Goal: Check status

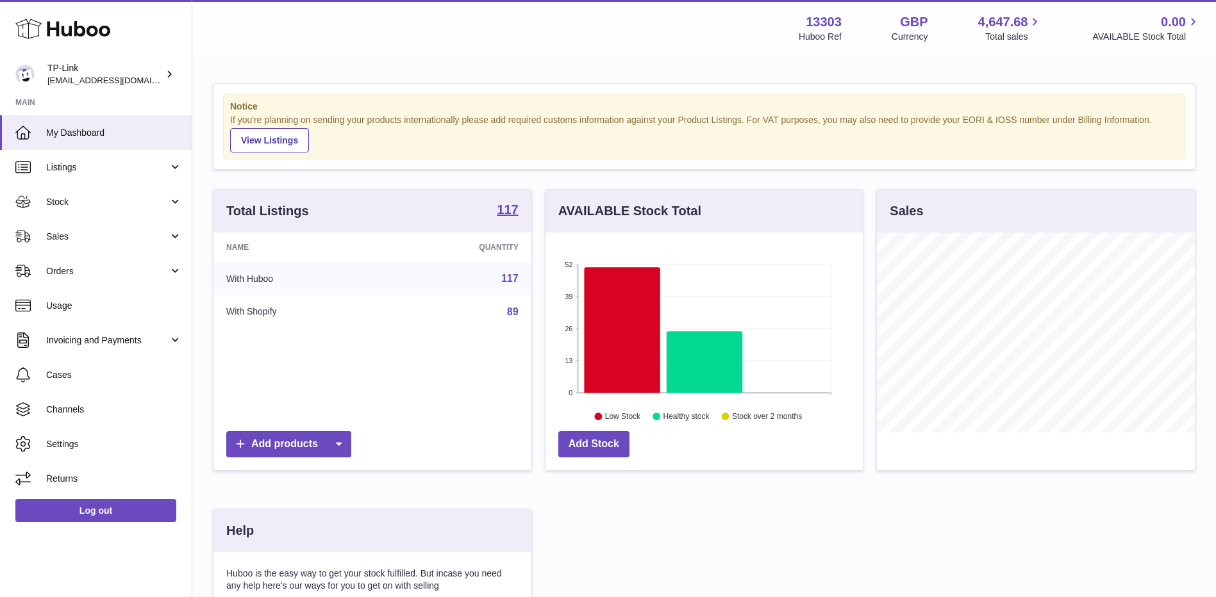
scroll to position [200, 317]
click at [95, 202] on span "Stock" at bounding box center [107, 202] width 122 height 12
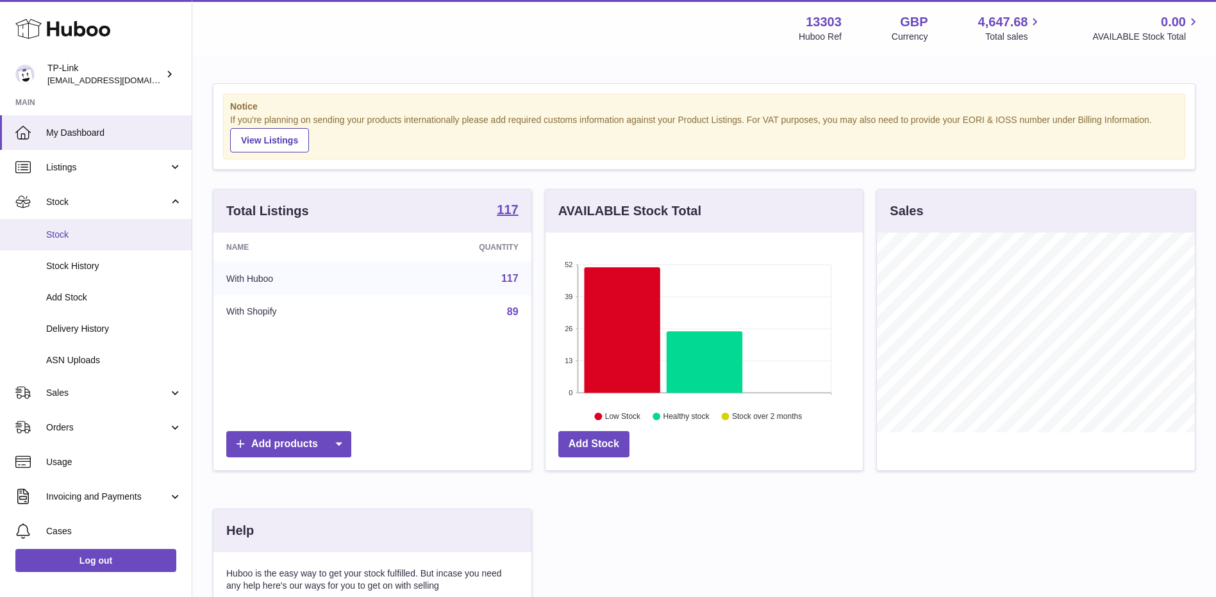
drag, startPoint x: 104, startPoint y: 202, endPoint x: 94, endPoint y: 244, distance: 43.7
click at [104, 202] on span "Stock" at bounding box center [107, 202] width 122 height 12
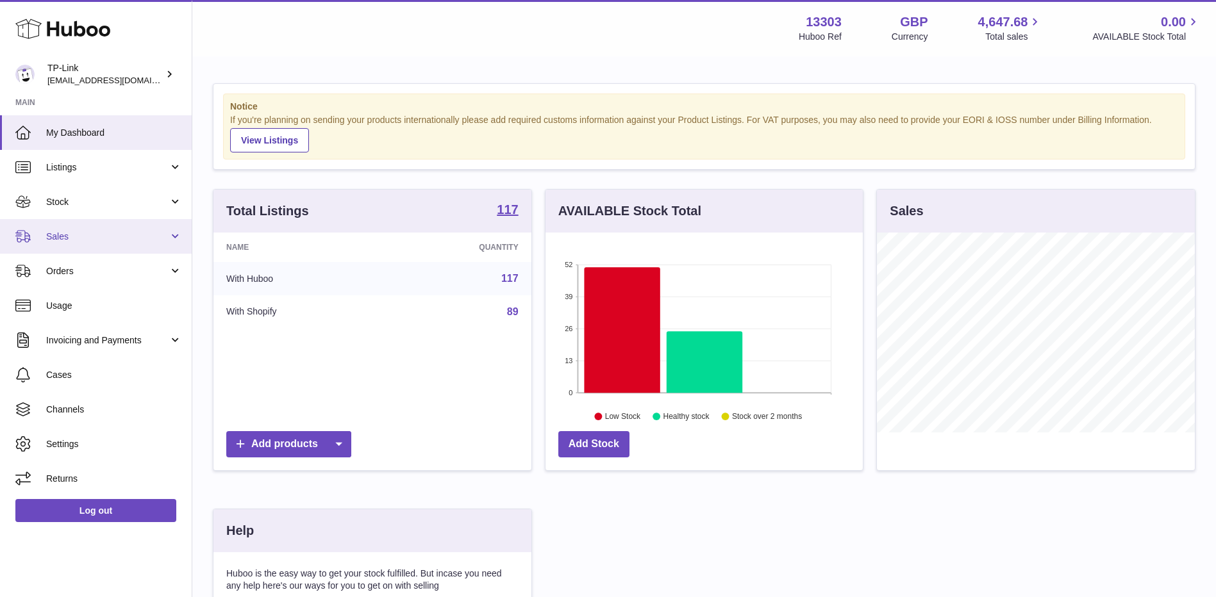
click at [88, 236] on span "Sales" at bounding box center [107, 237] width 122 height 12
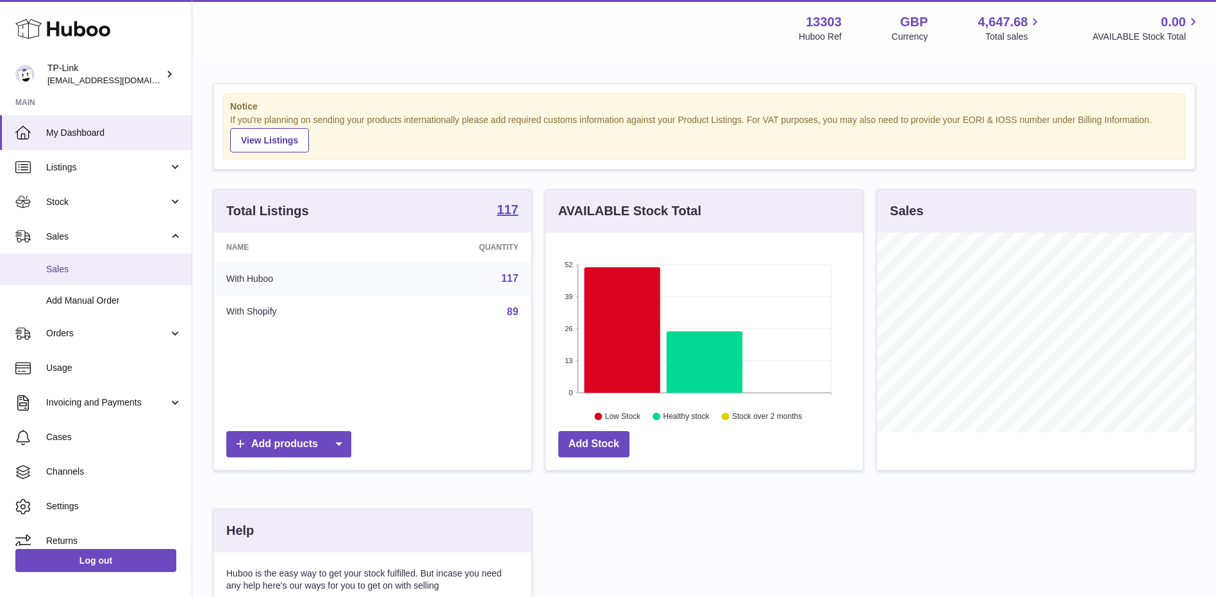
click at [90, 261] on link "Sales" at bounding box center [96, 269] width 192 height 31
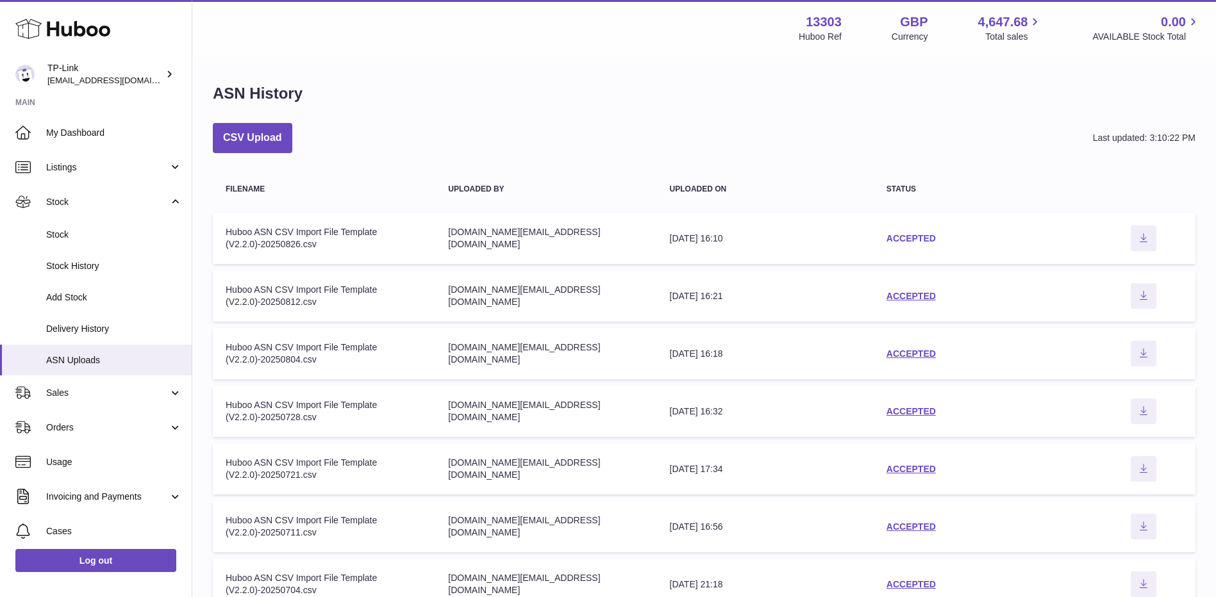
click at [900, 239] on link "ACCEPTED" at bounding box center [910, 238] width 49 height 10
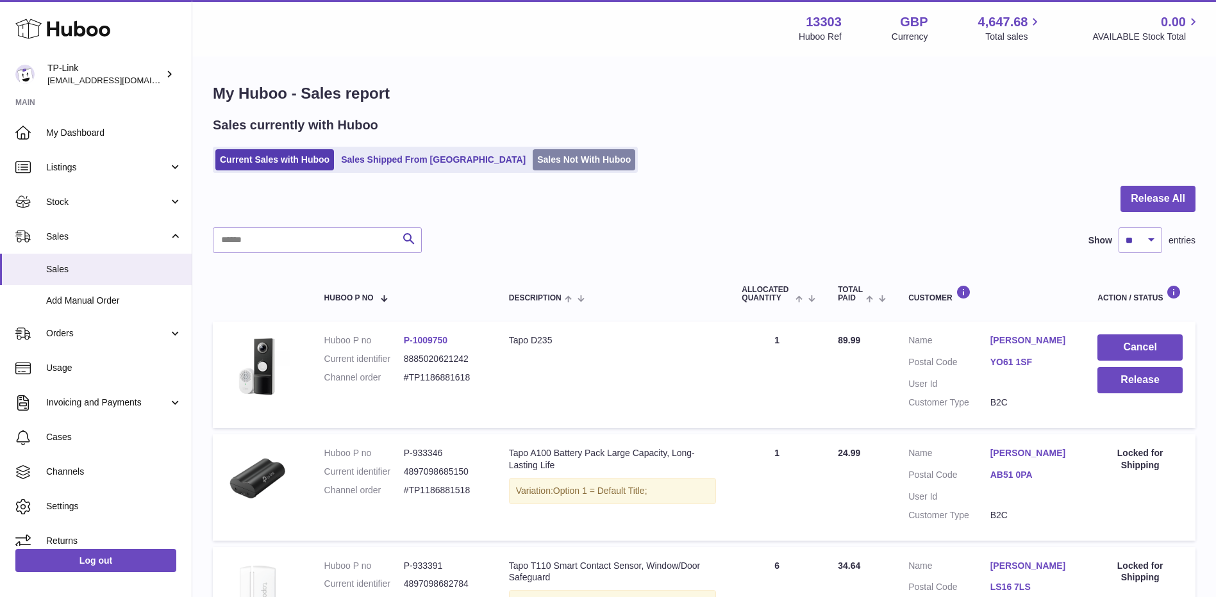
click at [533, 160] on link "Sales Not With Huboo" at bounding box center [584, 159] width 103 height 21
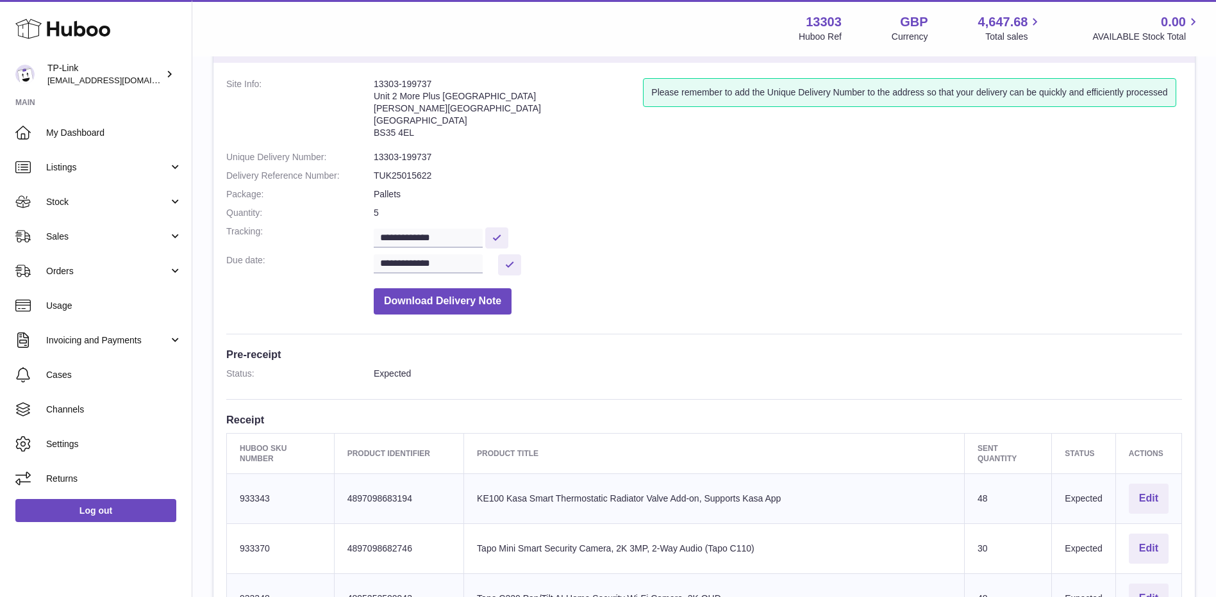
scroll to position [712, 0]
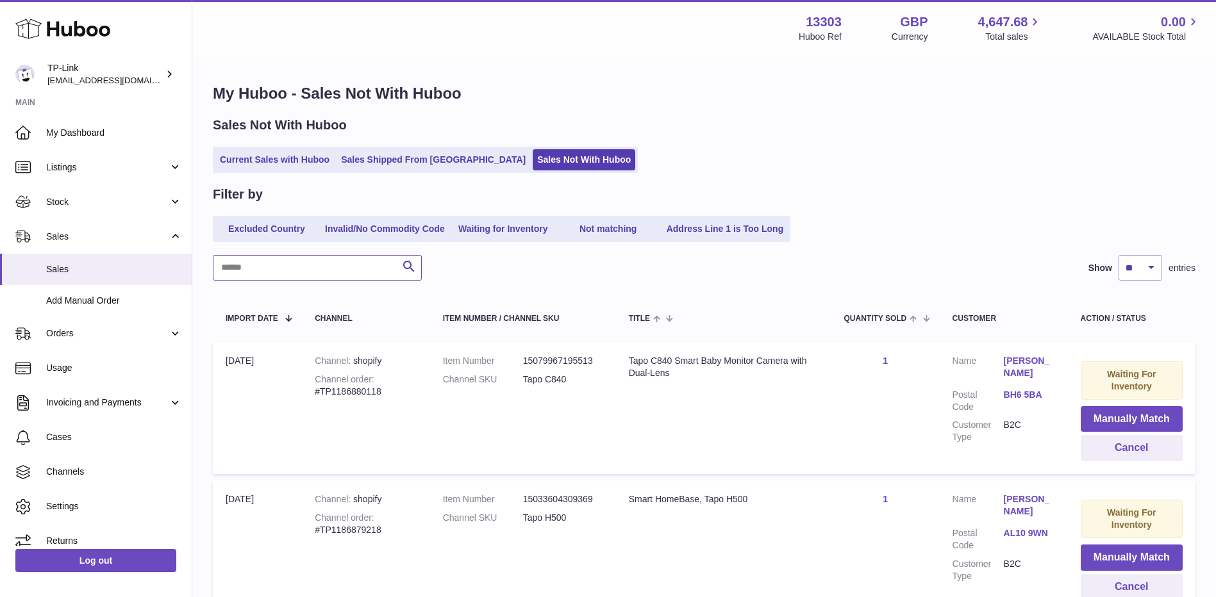
click at [348, 271] on input "text" at bounding box center [317, 268] width 209 height 26
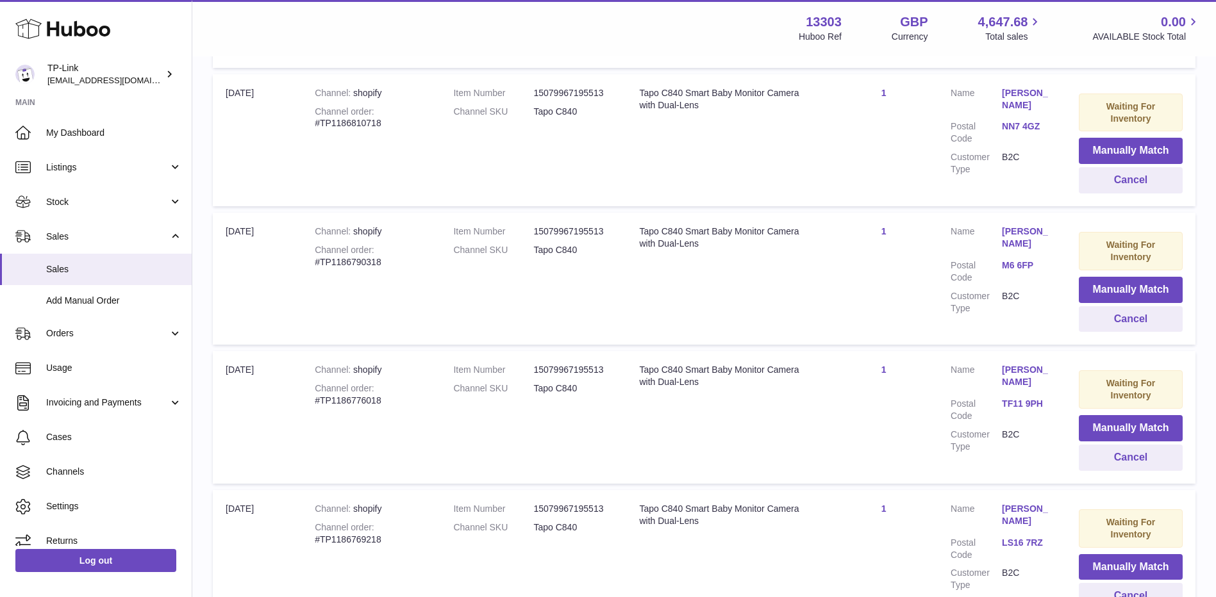
scroll to position [1265, 0]
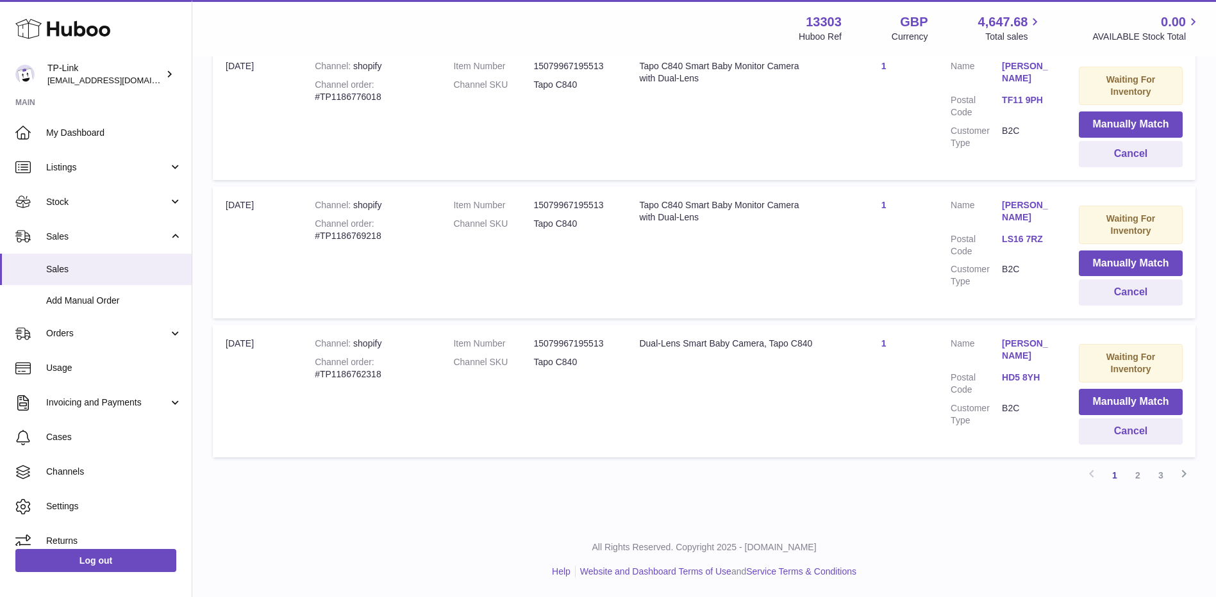
type input "****"
